Goal: Check status: Check status

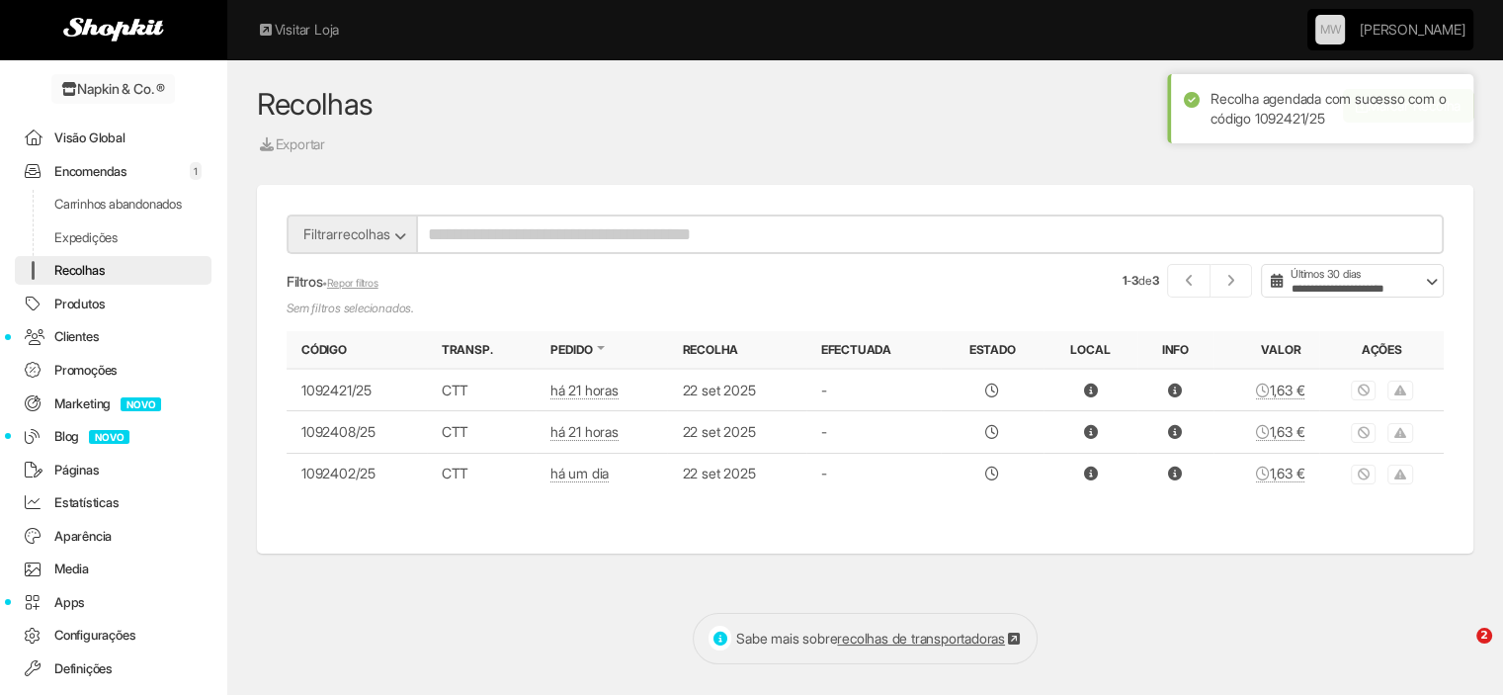
click at [84, 138] on link "Visão Global" at bounding box center [113, 138] width 197 height 29
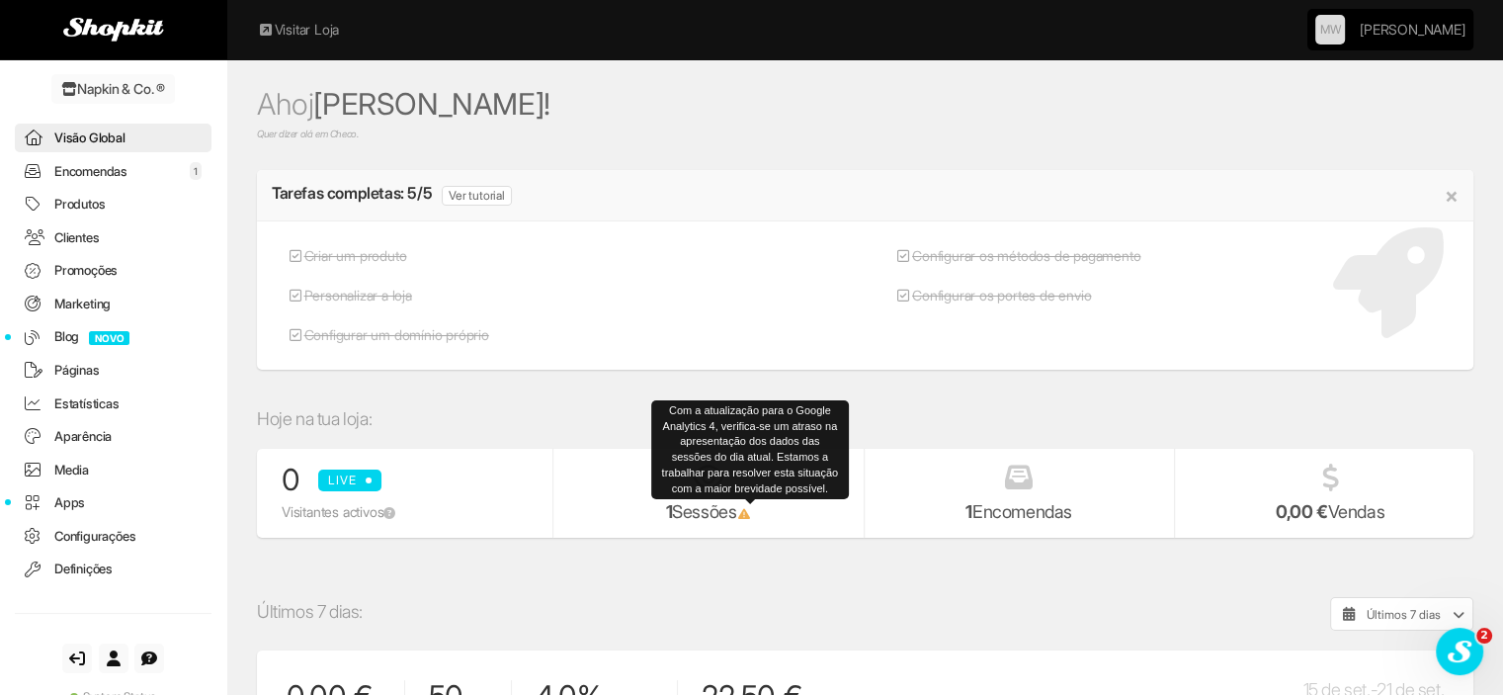
click at [751, 509] on icon at bounding box center [743, 514] width 15 height 12
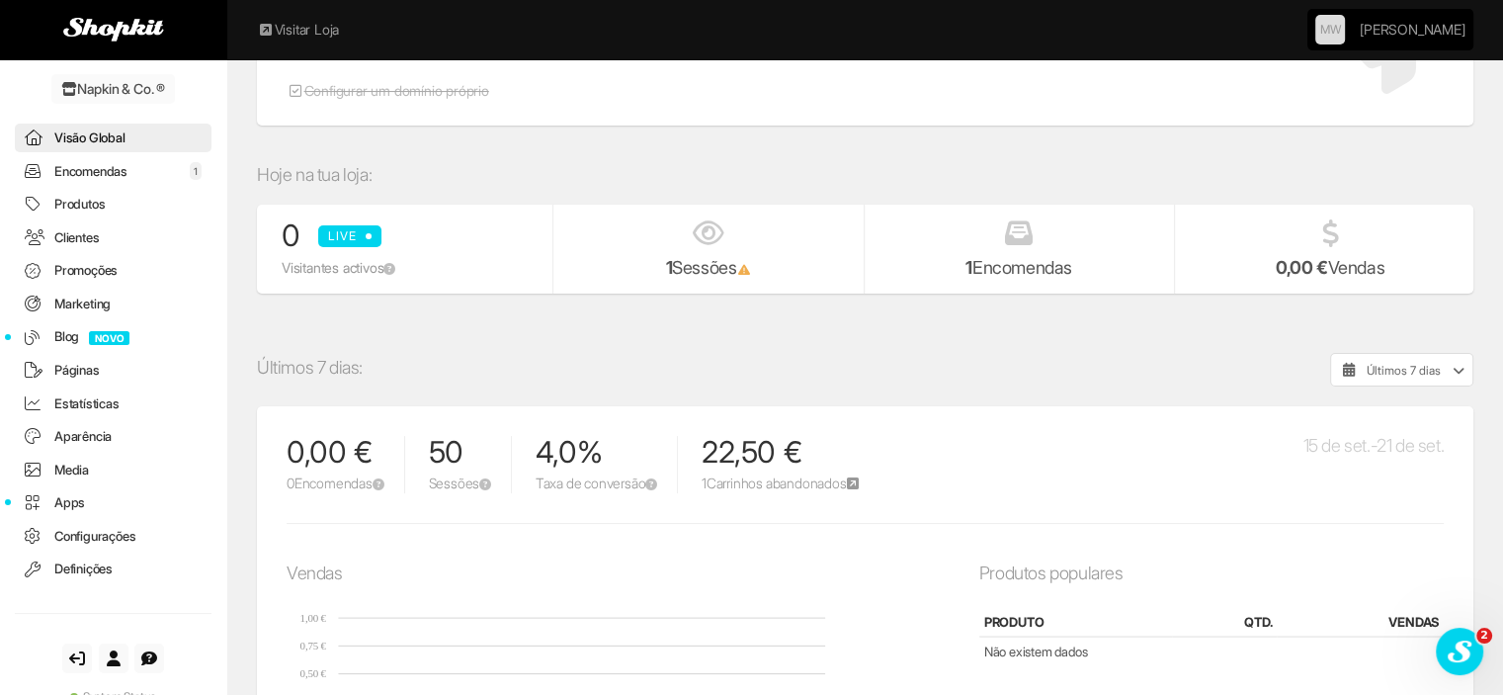
scroll to position [99, 0]
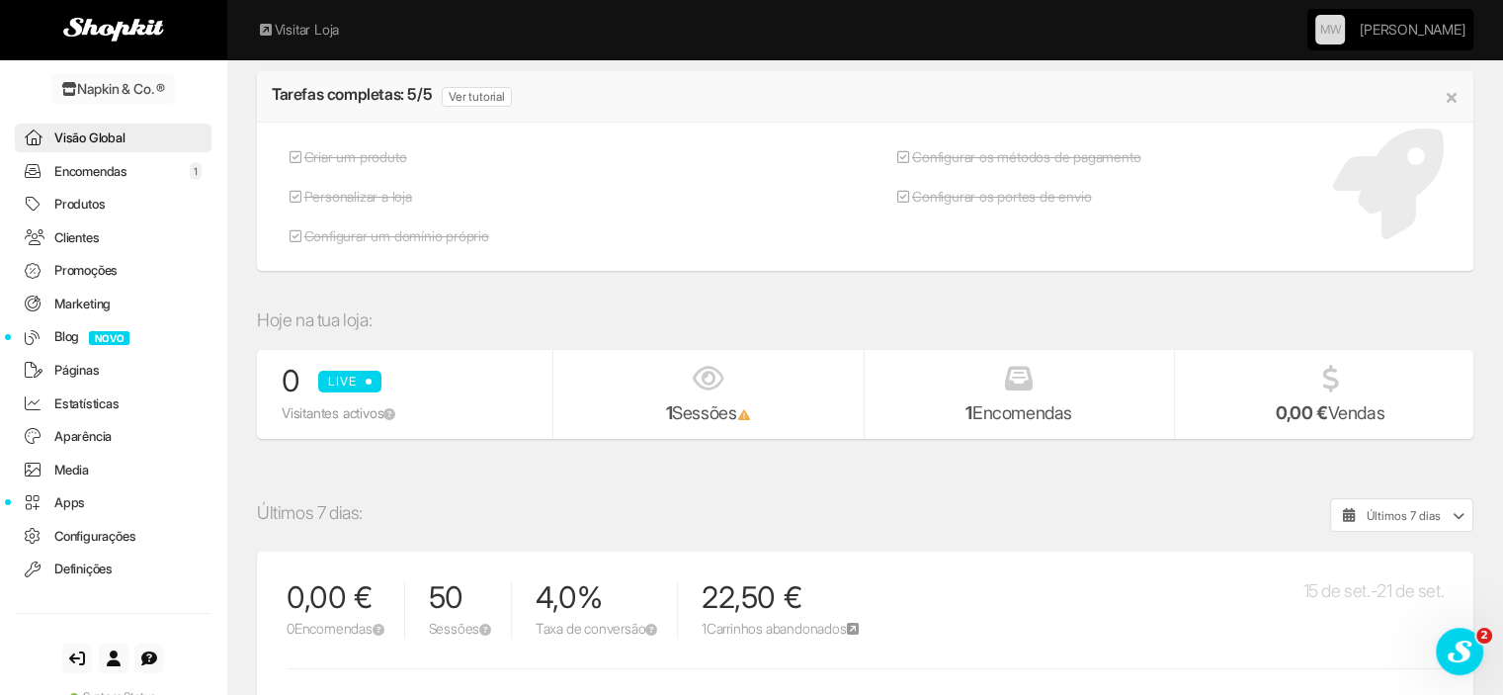
click at [97, 169] on link "Encomendas 1" at bounding box center [113, 171] width 197 height 29
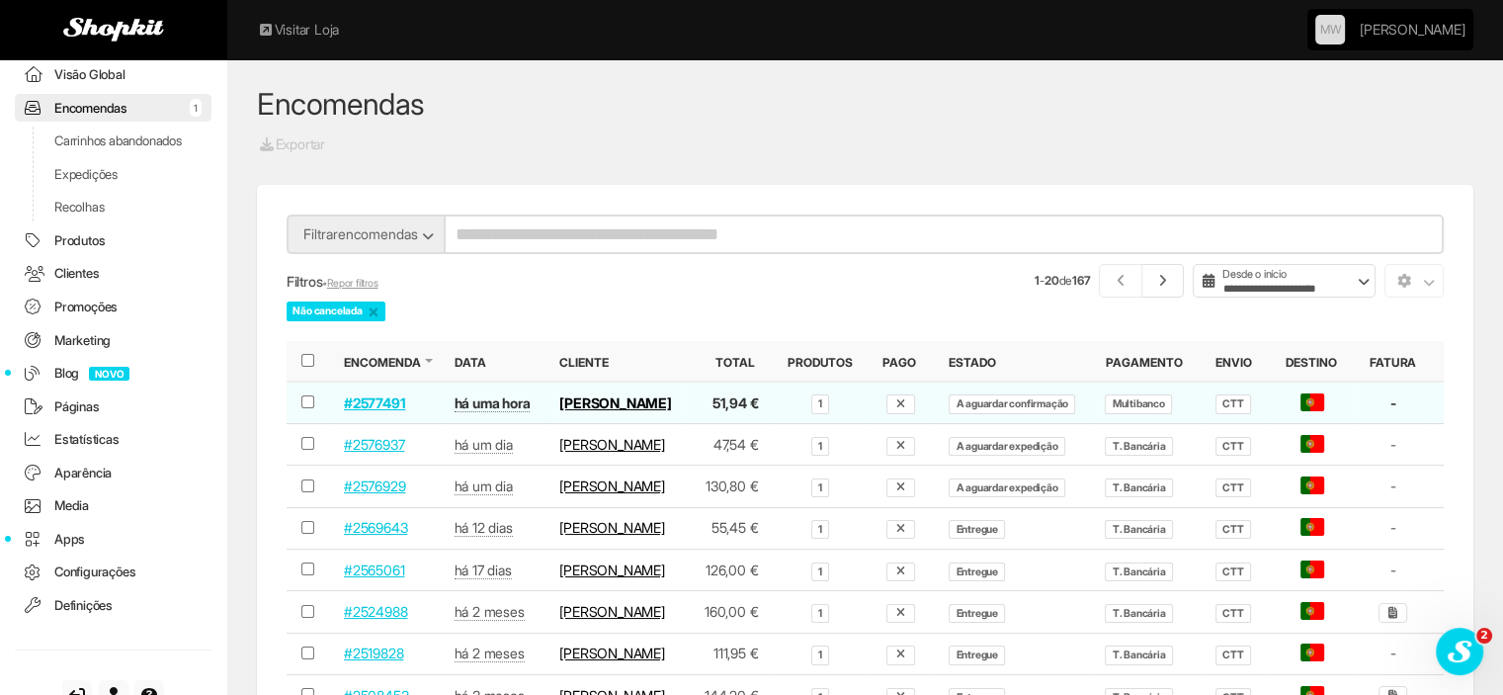
click at [360, 411] on link "#2577491" at bounding box center [374, 402] width 61 height 17
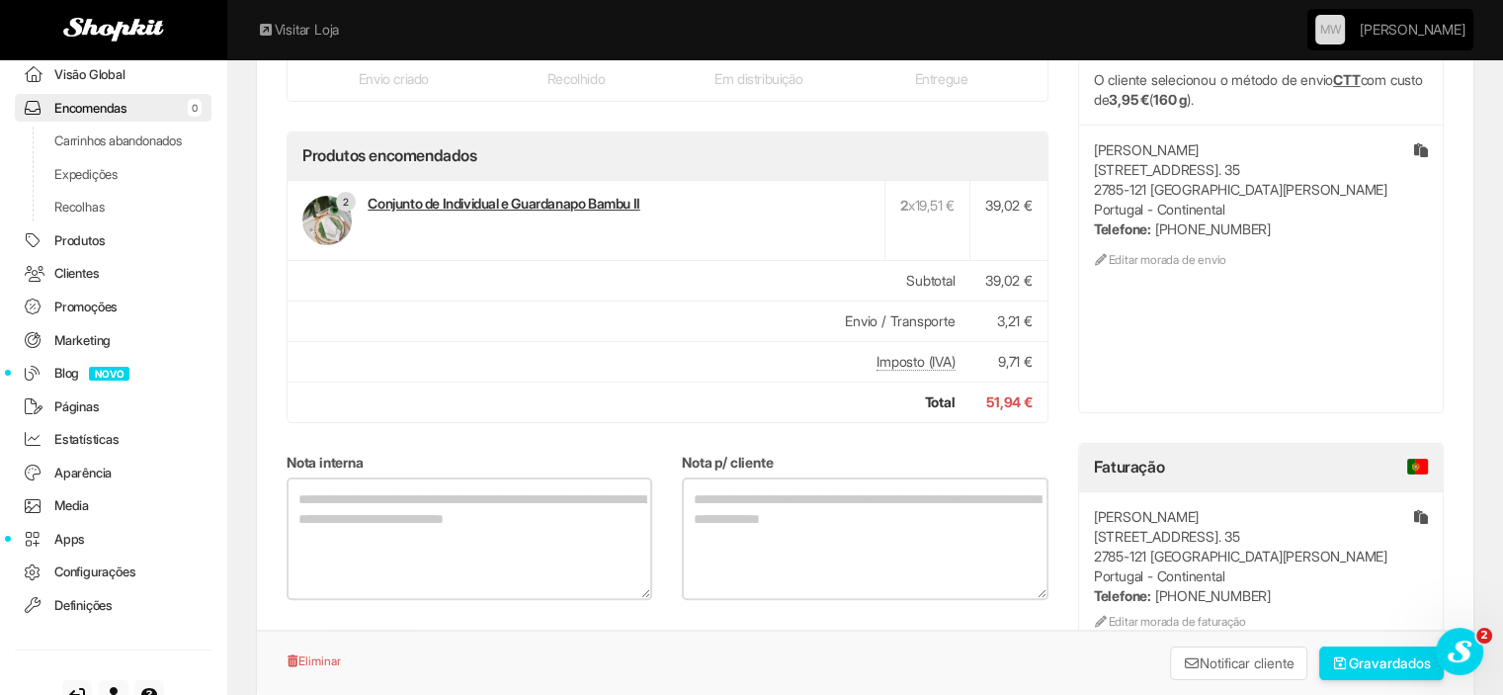
scroll to position [296, 0]
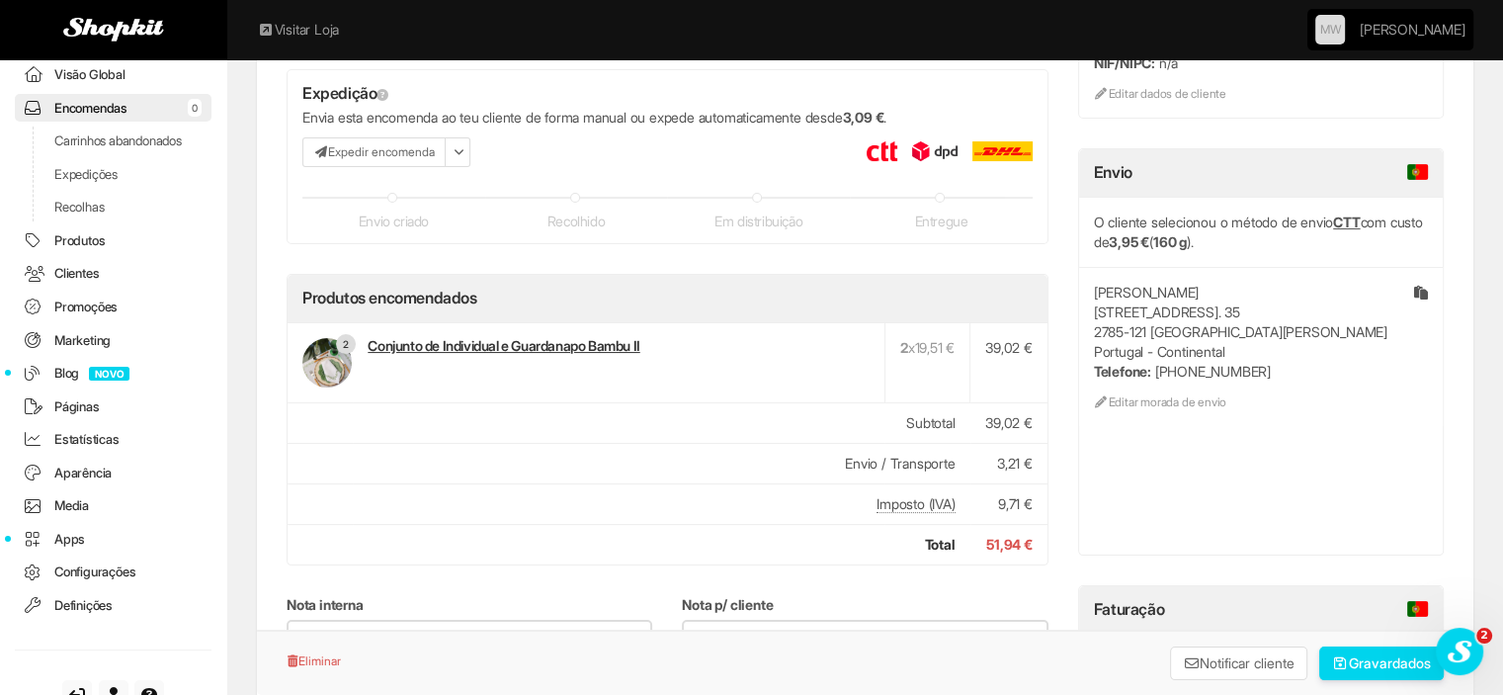
click at [449, 342] on link "Conjunto de Individual e Guardanapo Bambu II" at bounding box center [504, 345] width 272 height 17
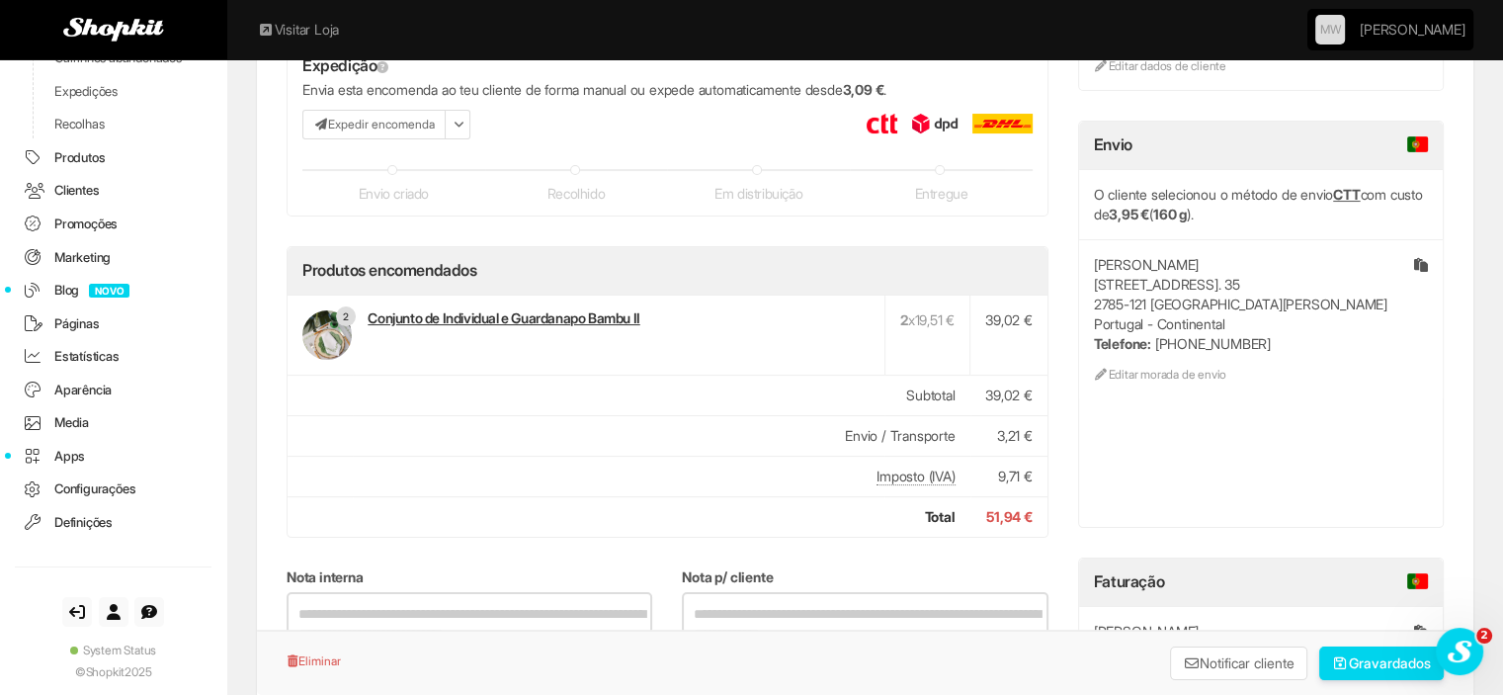
scroll to position [296, 0]
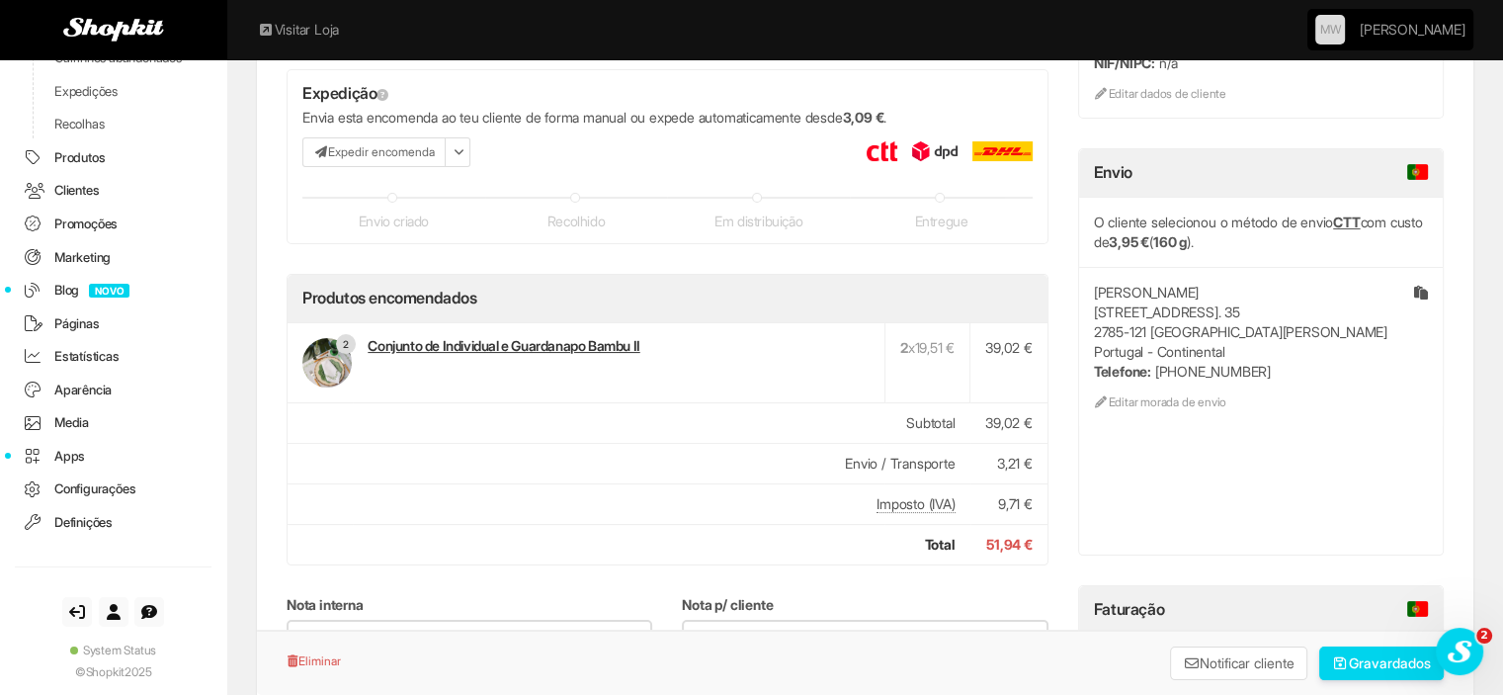
click at [530, 343] on link "Conjunto de Individual e Guardanapo Bambu II" at bounding box center [504, 345] width 272 height 17
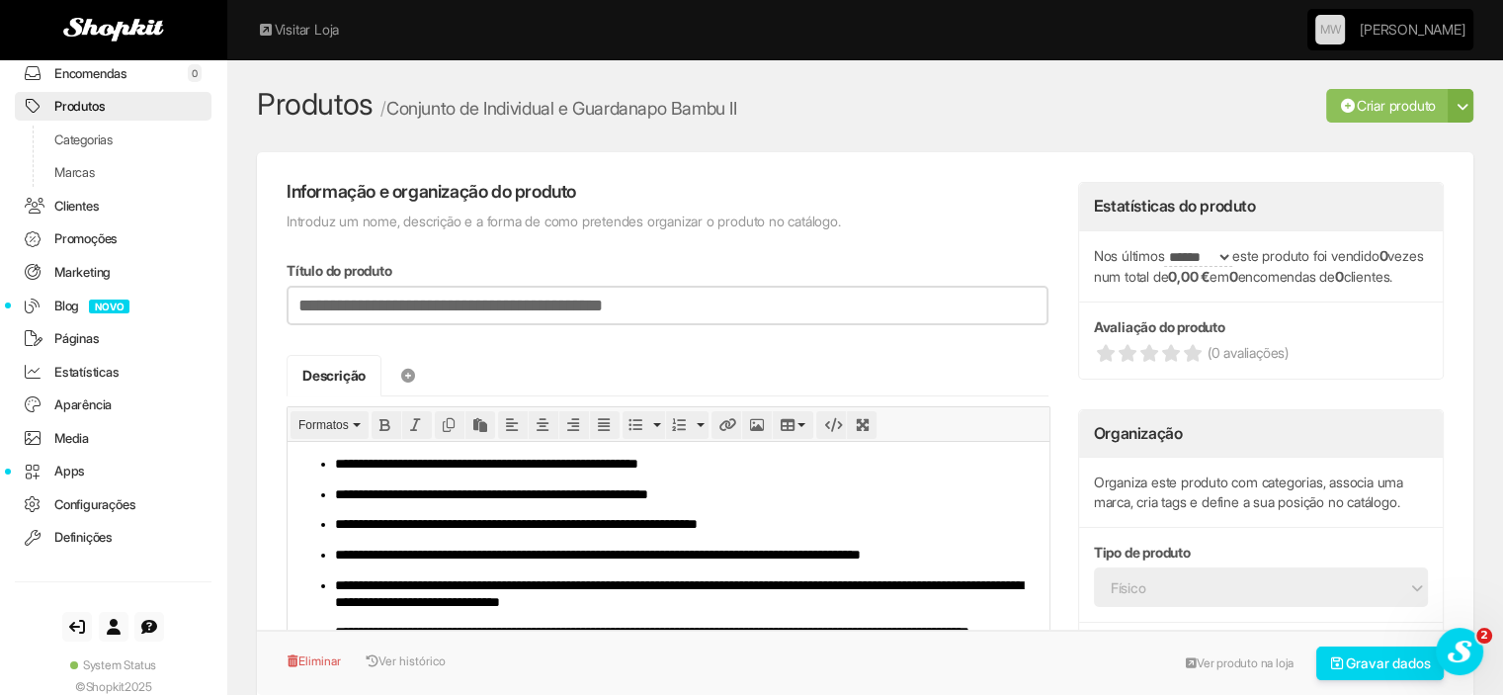
click at [1253, 655] on link "Ver produto na loja" at bounding box center [1239, 663] width 129 height 30
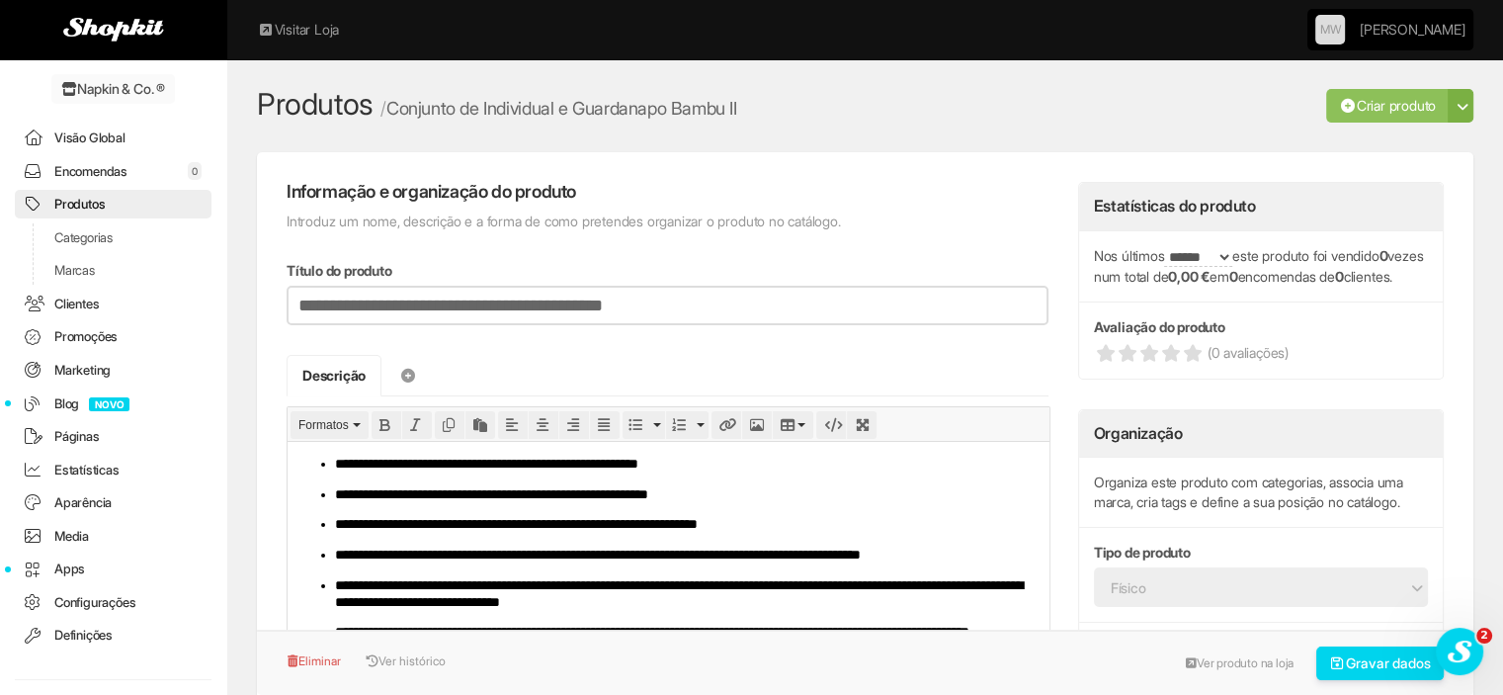
click at [63, 161] on link "Encomendas 0" at bounding box center [113, 171] width 197 height 29
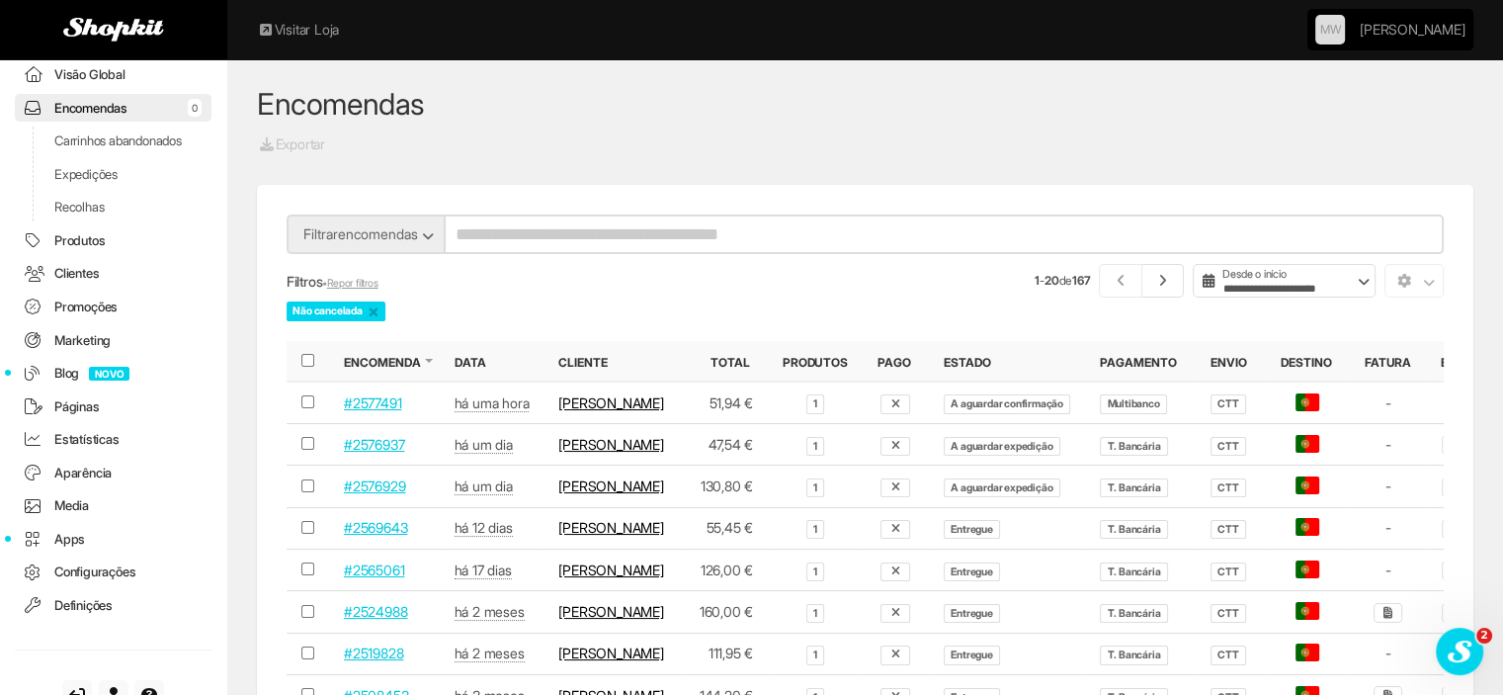
click at [360, 411] on link "#2577491" at bounding box center [372, 402] width 57 height 17
